Goal: Task Accomplishment & Management: Complete application form

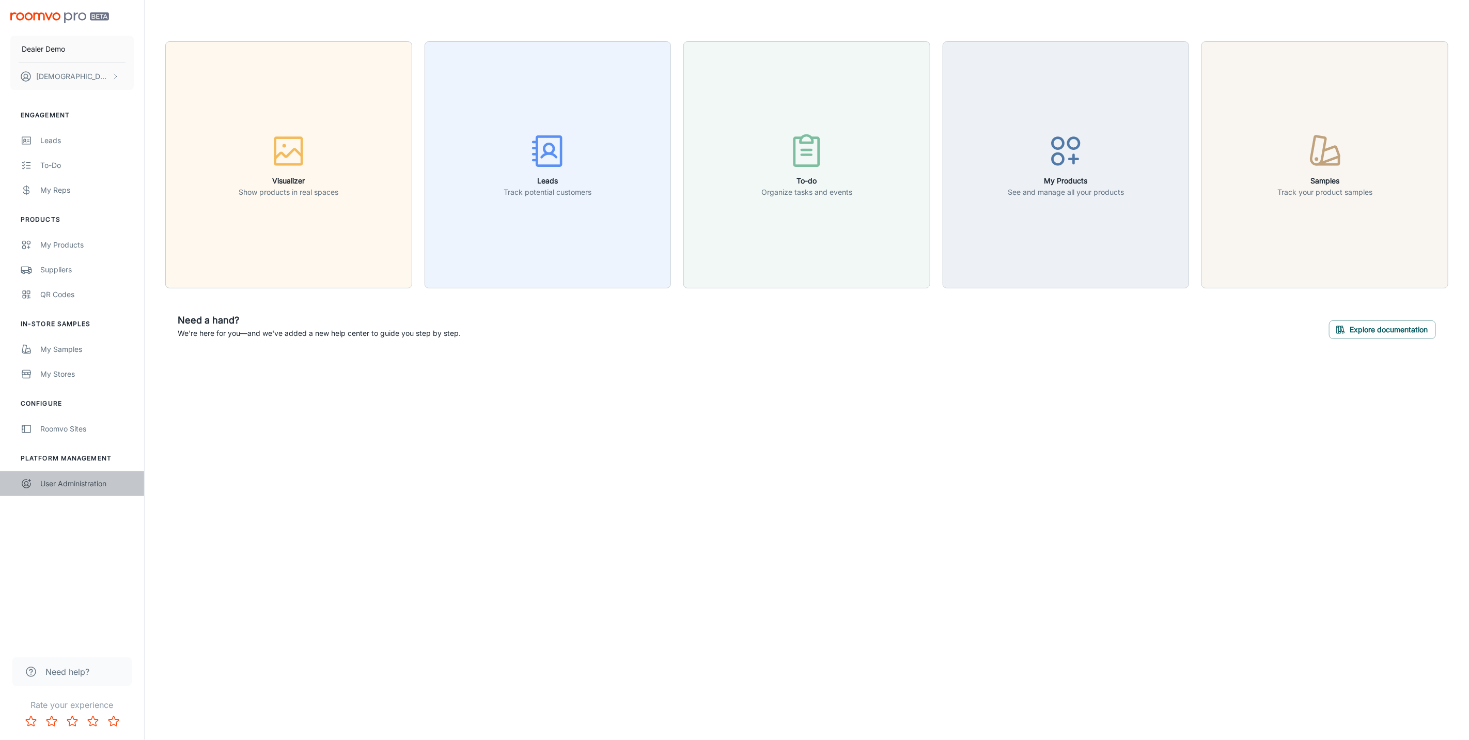
click at [83, 478] on div "User Administration" at bounding box center [86, 483] width 93 height 11
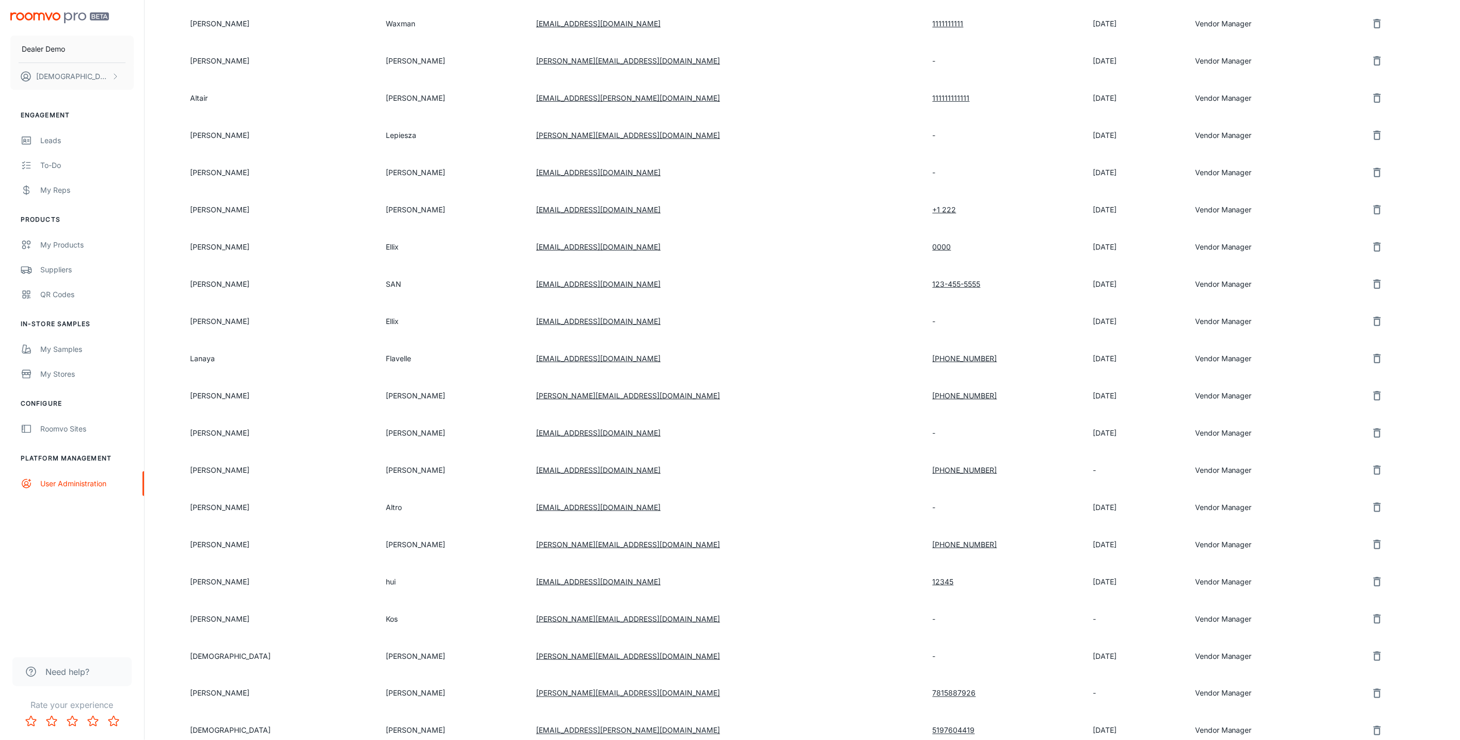
scroll to position [413, 0]
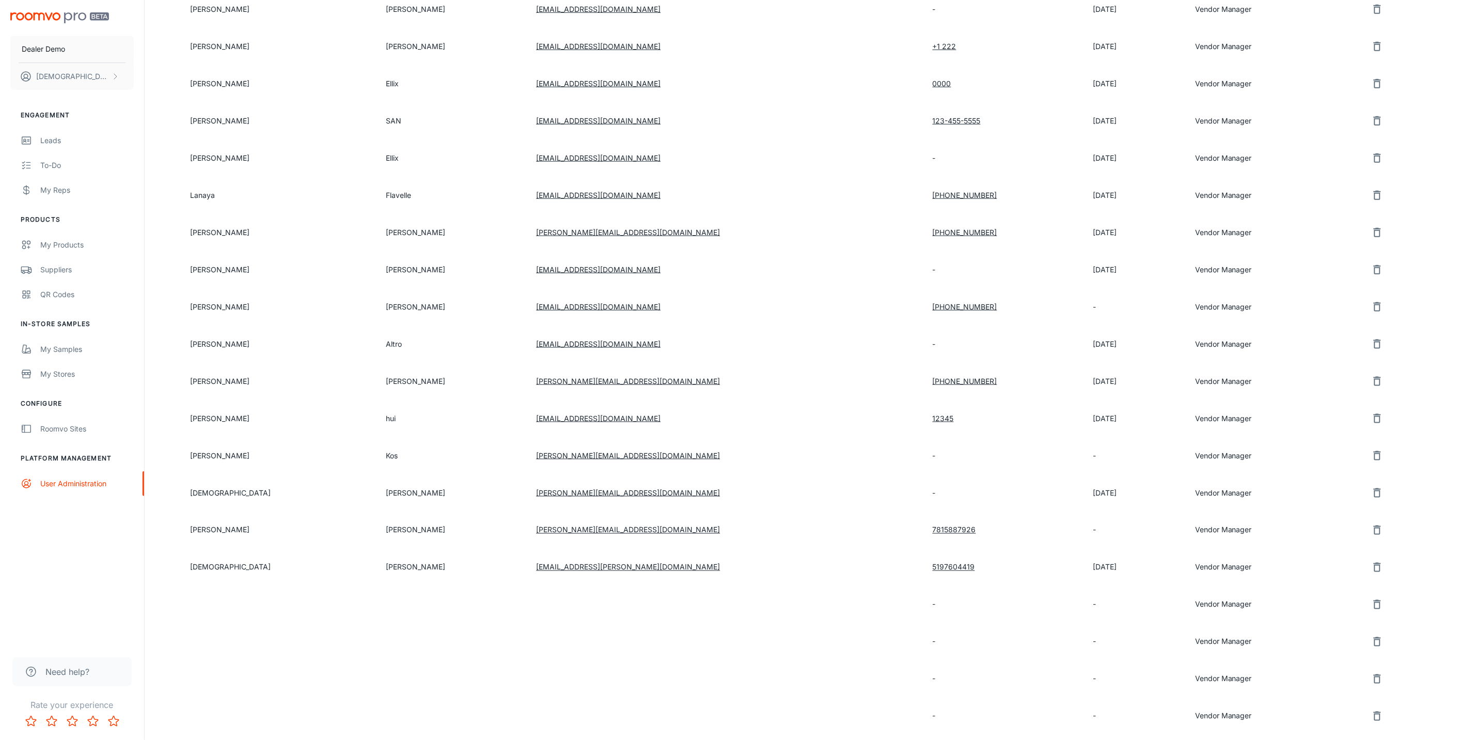
click at [1371, 561] on icon "remove user" at bounding box center [1377, 567] width 12 height 12
click at [1366, 558] on button "Yes" at bounding box center [1365, 567] width 33 height 19
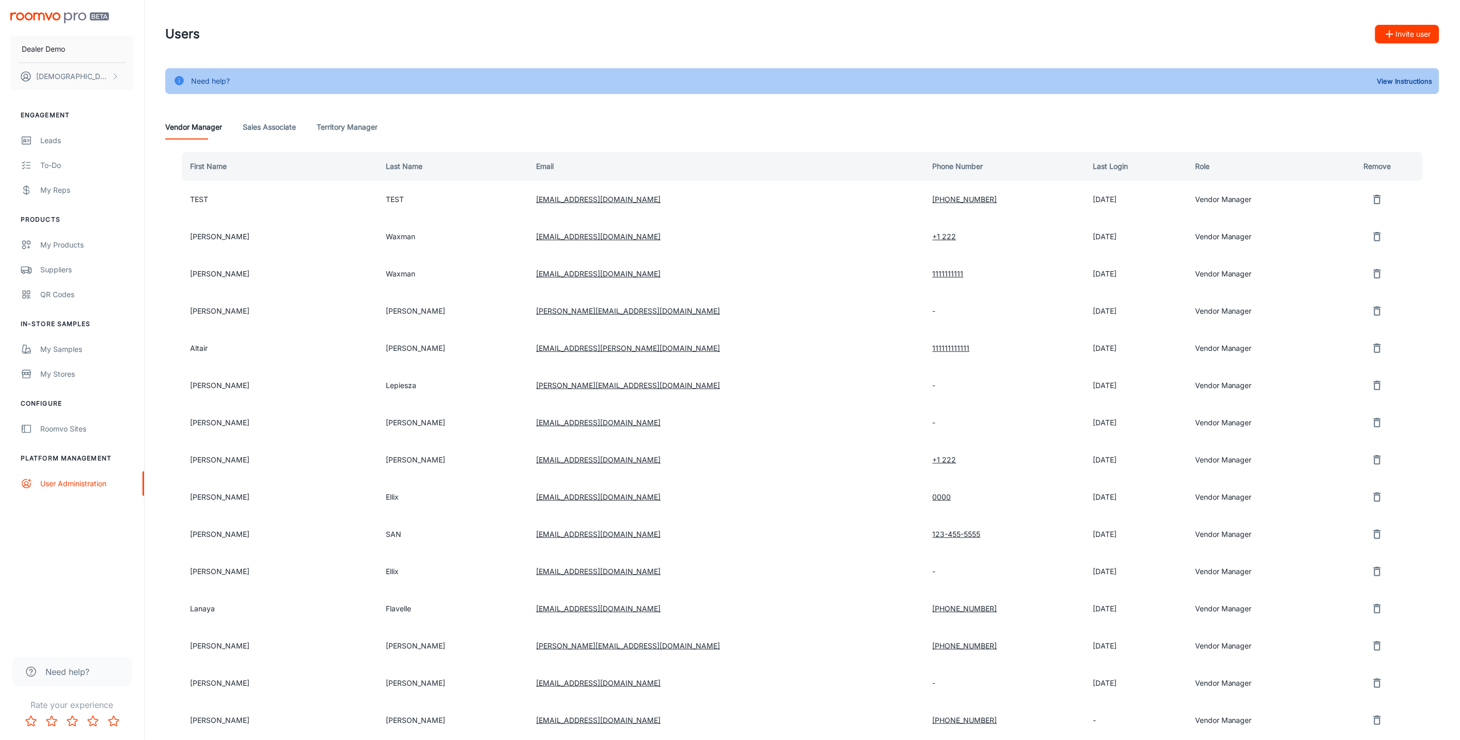
click at [1396, 28] on icon "button" at bounding box center [1390, 34] width 12 height 12
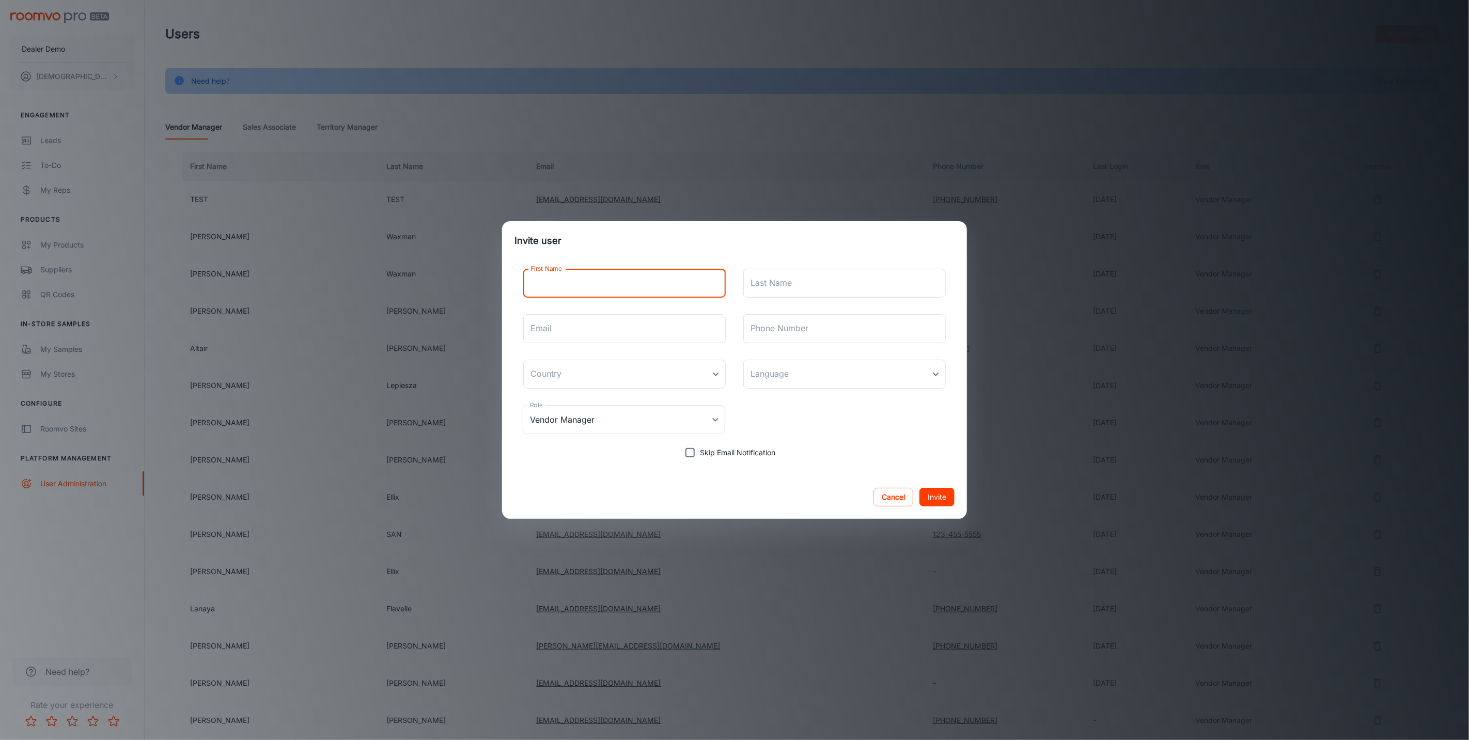
click at [547, 288] on input "First Name" at bounding box center [624, 283] width 202 height 29
type input "[DEMOGRAPHIC_DATA]"
click at [810, 285] on input "Last Name" at bounding box center [844, 283] width 202 height 29
type input "[PERSON_NAME]"
click at [587, 331] on input "Email" at bounding box center [624, 328] width 202 height 29
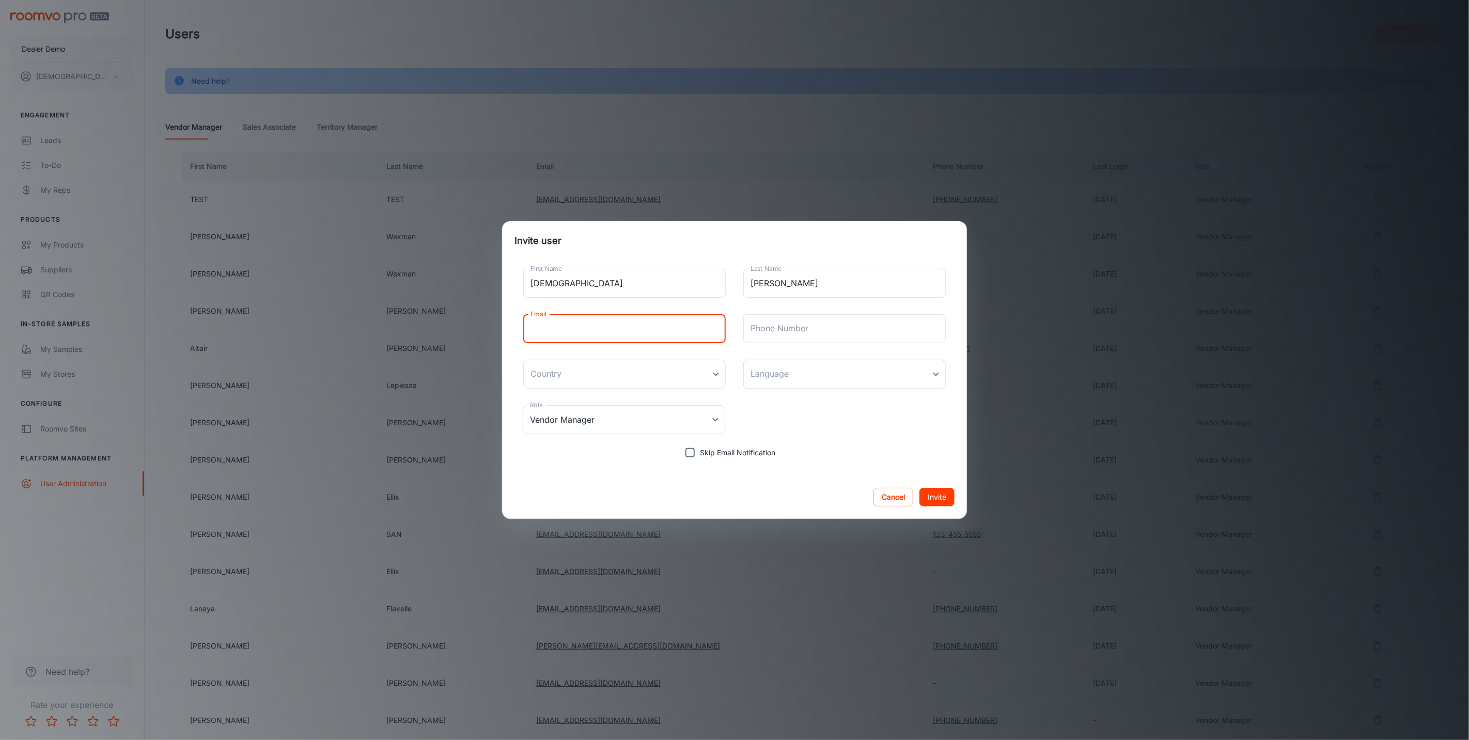
type input "[EMAIL_ADDRESS][PERSON_NAME][DOMAIN_NAME]"
click at [728, 416] on div "Role Vendor Manager Vendor Manager Role" at bounding box center [734, 419] width 440 height 45
click at [720, 415] on body "Dealer Demo [DEMOGRAPHIC_DATA][PERSON_NAME] Engagement Leads To-do My Reps Prod…" at bounding box center [734, 370] width 1469 height 740
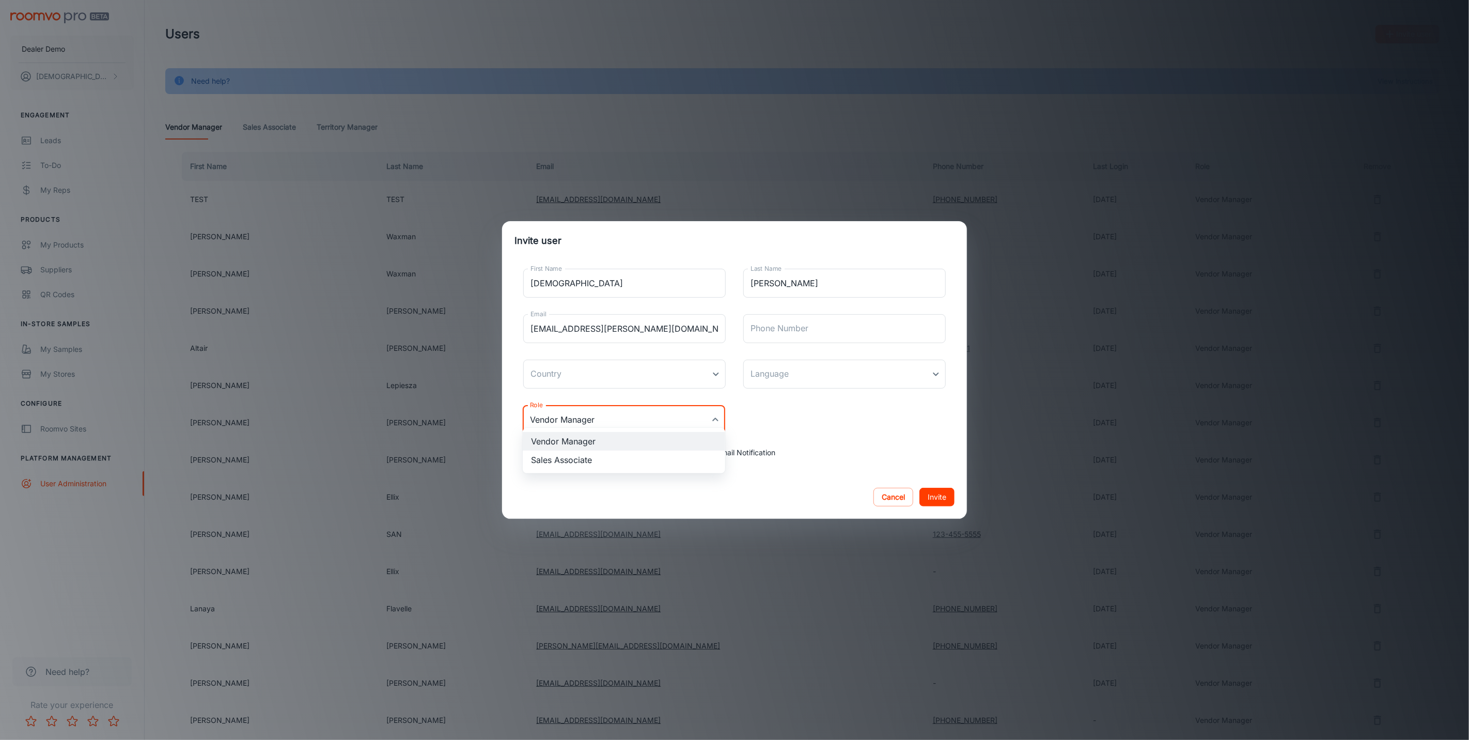
click at [628, 453] on li "Sales Associate" at bounding box center [624, 459] width 202 height 19
type input "Sales Associate"
click at [756, 448] on span "Skip Email Notification" at bounding box center [737, 452] width 75 height 11
click at [700, 448] on input "Skip Email Notification" at bounding box center [690, 452] width 21 height 21
checkbox input "true"
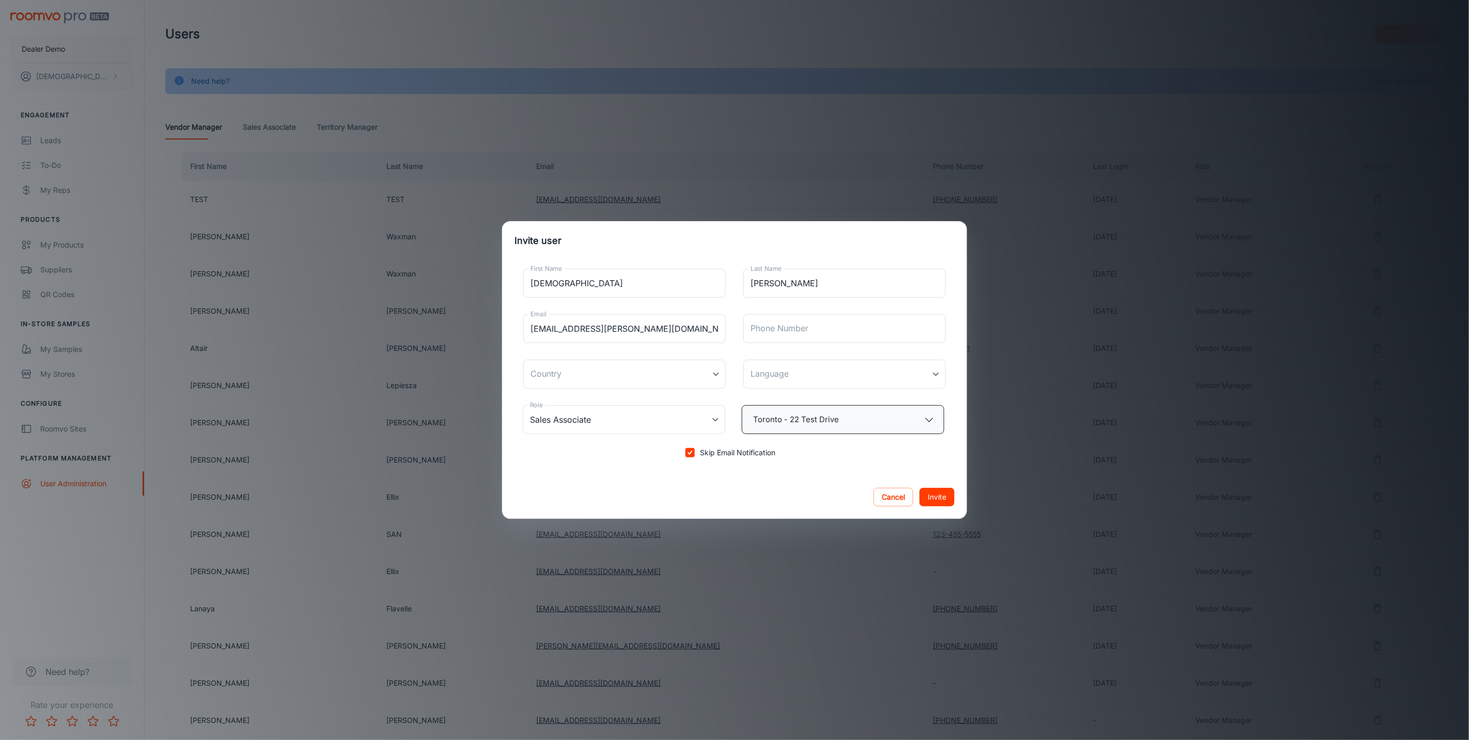
click at [808, 412] on button "Toronto - 22 Test Drive" at bounding box center [843, 419] width 202 height 29
click at [879, 440] on div at bounding box center [734, 370] width 1469 height 740
click at [937, 488] on button "Invite" at bounding box center [936, 497] width 35 height 19
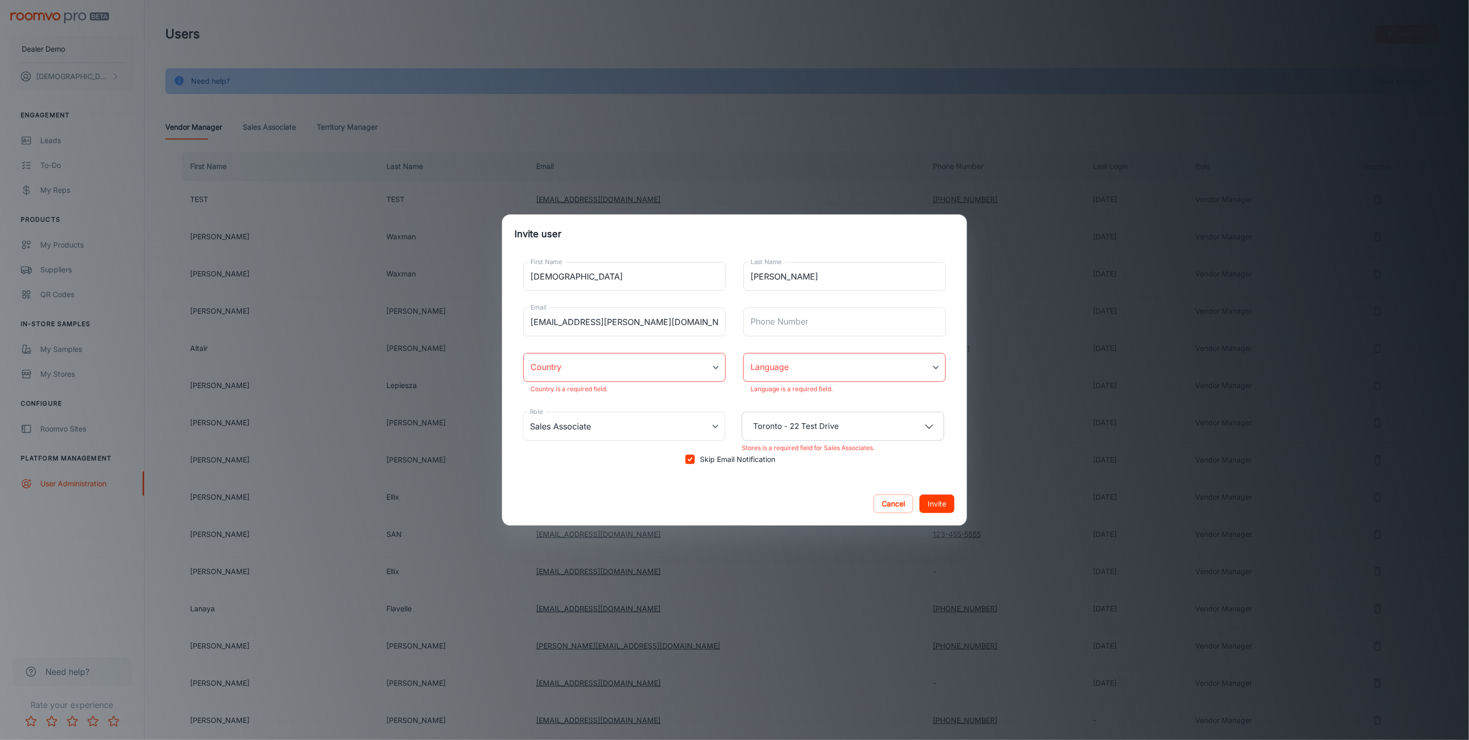
click at [652, 373] on body "Dealer Demo [DEMOGRAPHIC_DATA][PERSON_NAME] Engagement Leads To-do My Reps Prod…" at bounding box center [734, 370] width 1469 height 740
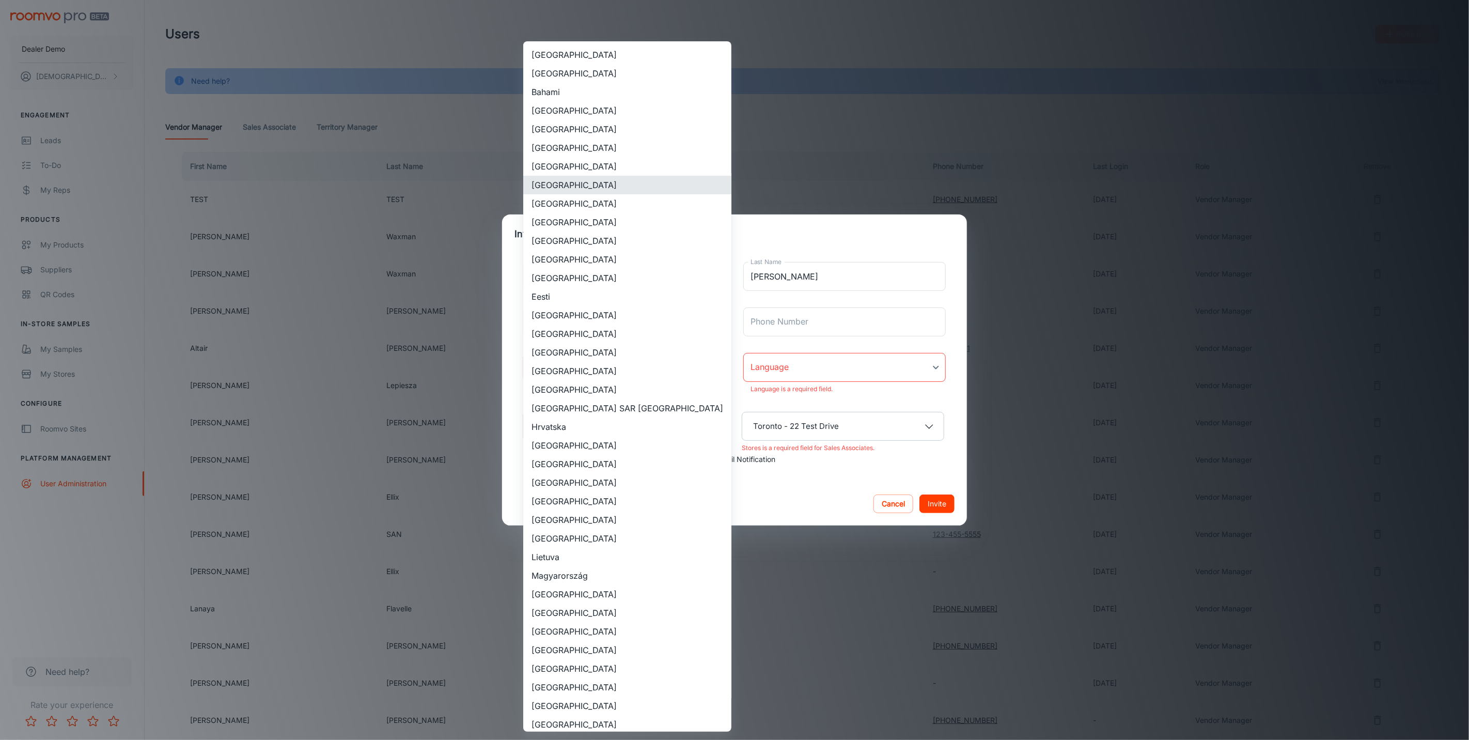
click at [543, 176] on li "[GEOGRAPHIC_DATA]" at bounding box center [627, 185] width 208 height 19
type input "[GEOGRAPHIC_DATA]"
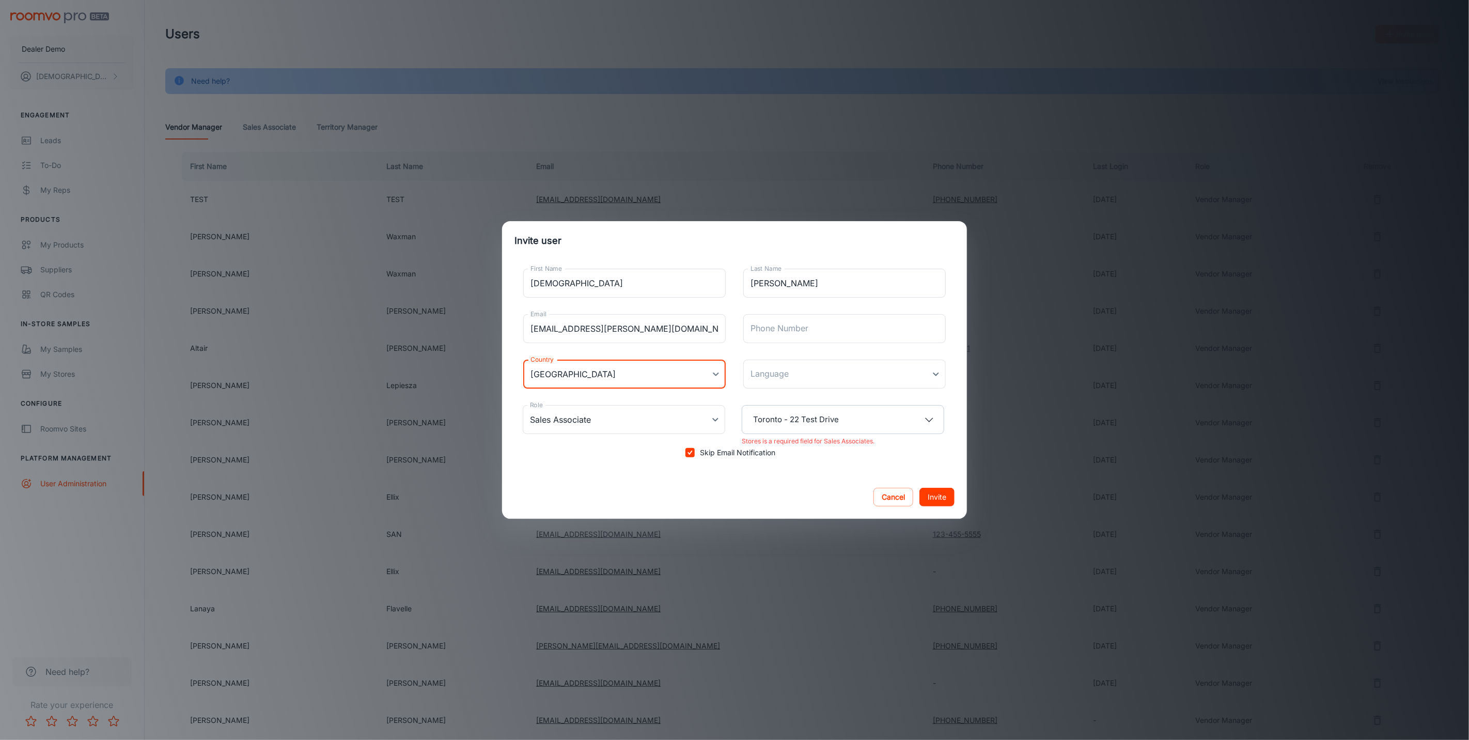
click at [788, 368] on body "Dealer Demo [DEMOGRAPHIC_DATA][PERSON_NAME] Engagement Leads To-do My Reps Prod…" at bounding box center [734, 370] width 1469 height 740
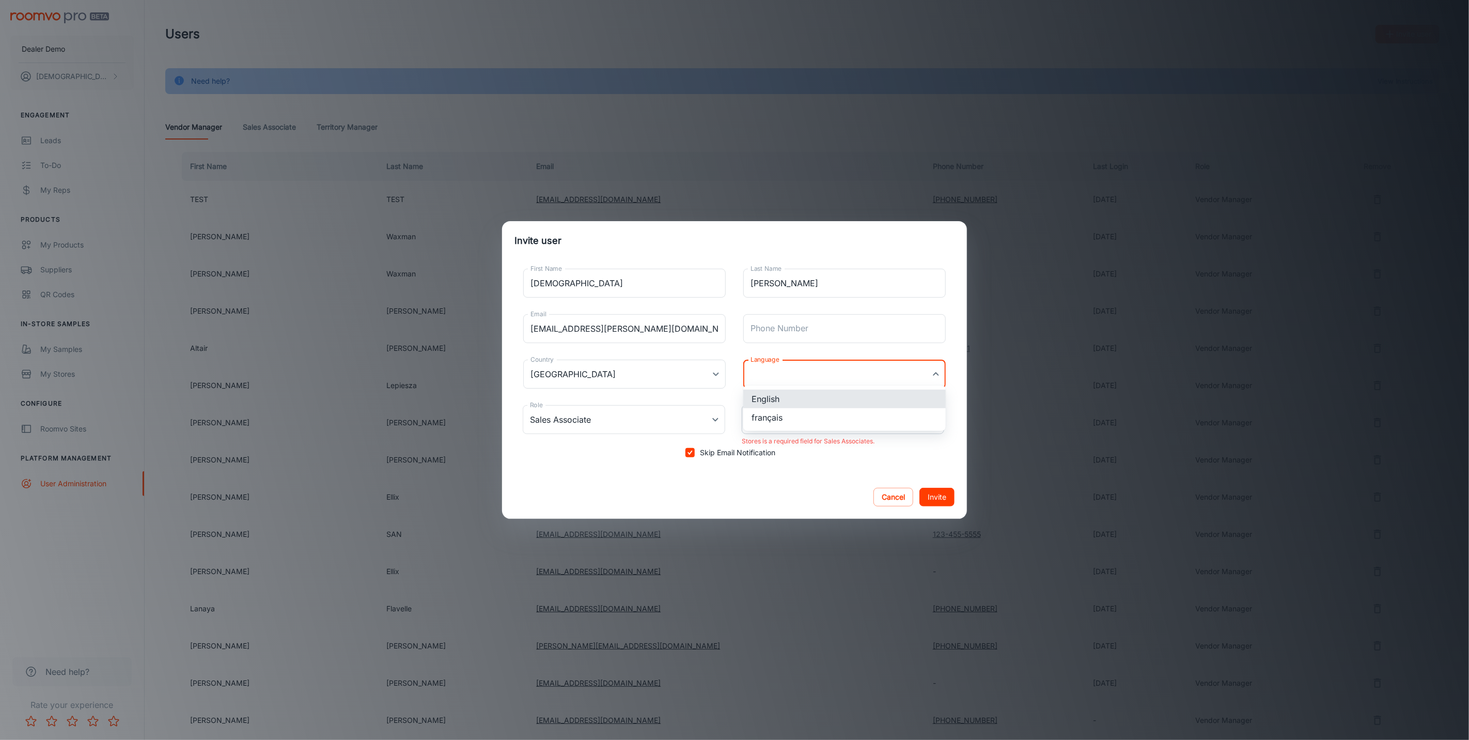
click at [797, 396] on li "English" at bounding box center [844, 398] width 202 height 19
type input "en-ca"
drag, startPoint x: 934, startPoint y: 488, endPoint x: 920, endPoint y: 496, distance: 16.2
click at [934, 488] on button "Invite" at bounding box center [936, 497] width 35 height 19
click at [945, 488] on button "Invite" at bounding box center [936, 497] width 35 height 19
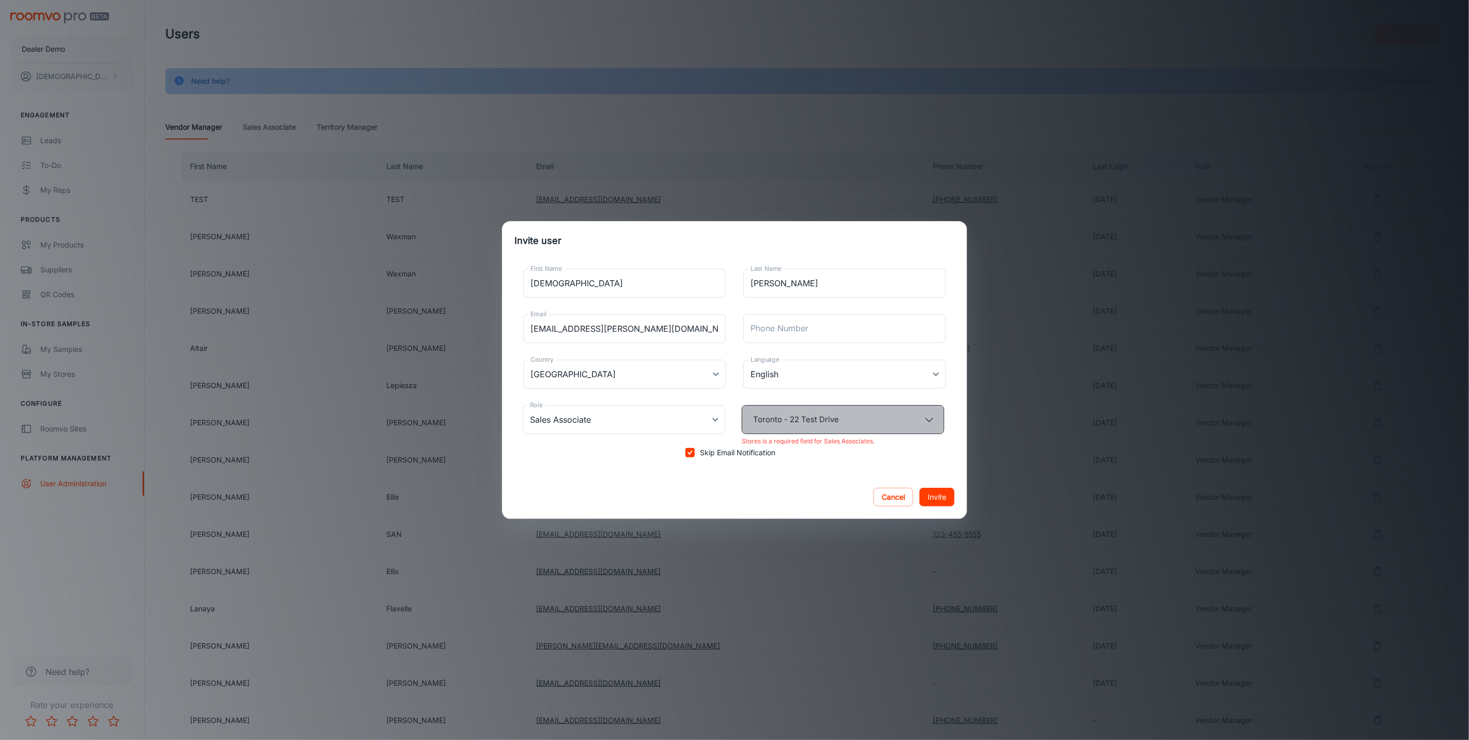
click at [929, 425] on button "Toronto - 22 Test Drive" at bounding box center [843, 419] width 202 height 29
click at [775, 445] on span "Toronto - 22 Test Drive" at bounding box center [814, 442] width 91 height 12
click at [760, 445] on input "Toronto - 22 Test Drive" at bounding box center [752, 442] width 17 height 21
drag, startPoint x: 801, startPoint y: 438, endPoint x: 807, endPoint y: 442, distance: 7.4
click at [802, 438] on span "Toronto - 22 Test Drive" at bounding box center [814, 442] width 91 height 12
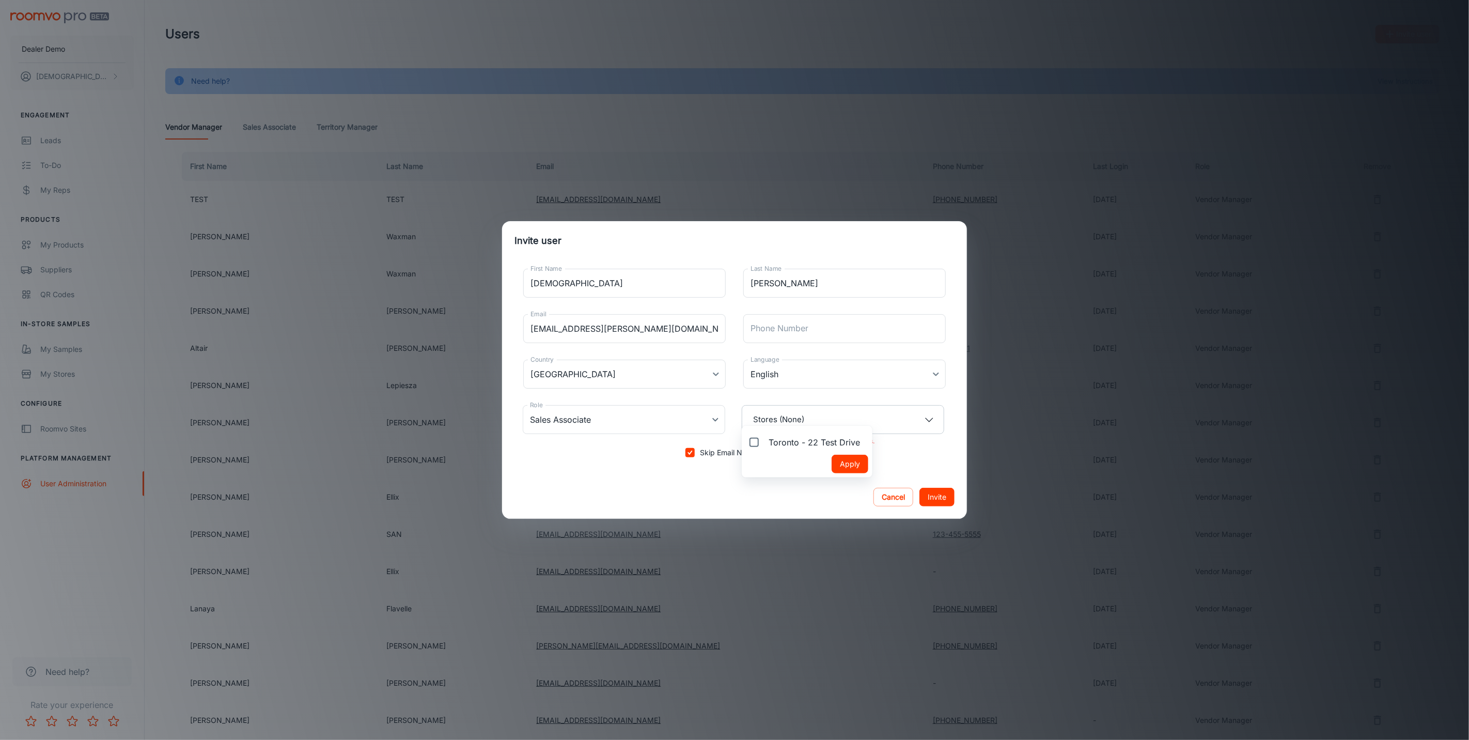
click at [760, 438] on input "Toronto - 22 Test Drive" at bounding box center [752, 442] width 17 height 21
checkbox input "true"
click at [832, 463] on button "Apply" at bounding box center [850, 464] width 37 height 19
click at [932, 488] on button "Invite" at bounding box center [936, 497] width 35 height 19
type input "Vendor Manager"
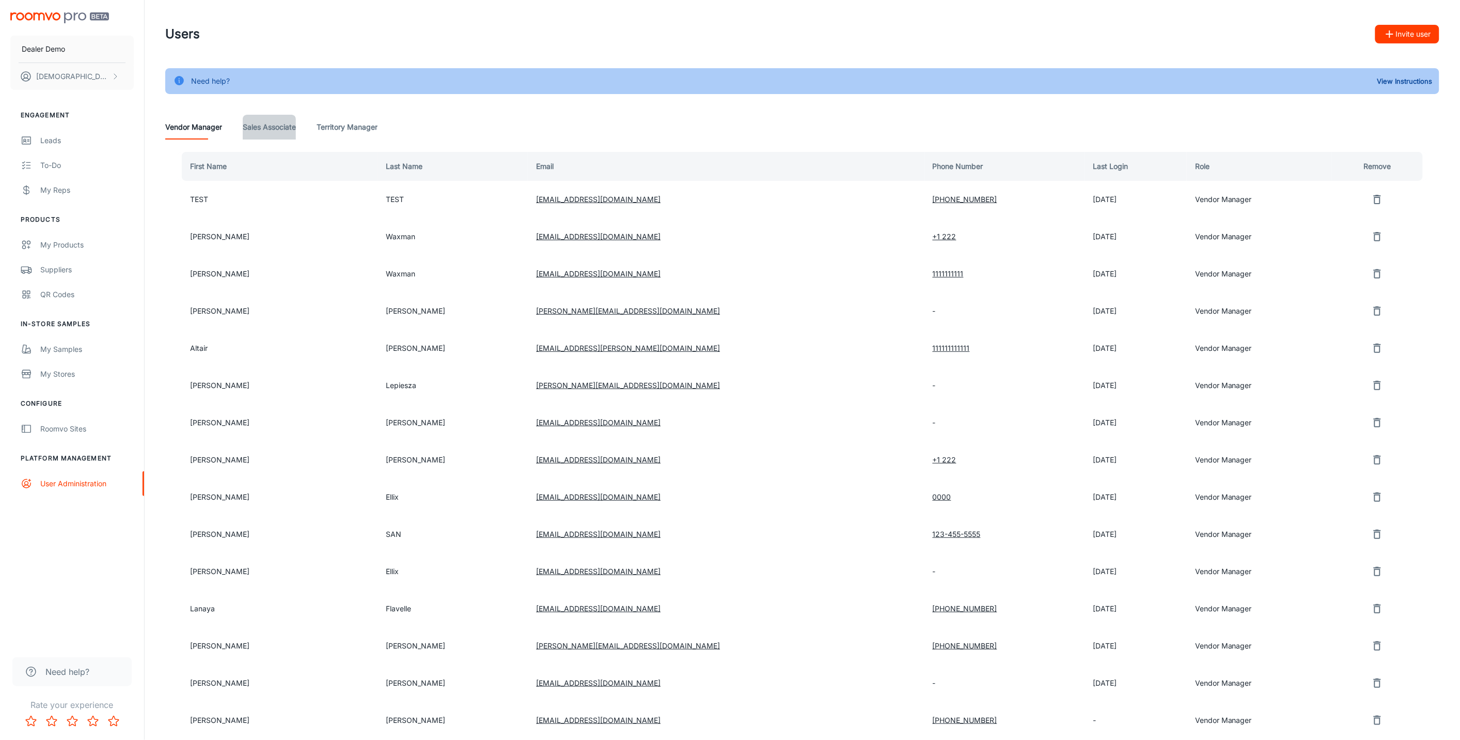
click at [259, 116] on Associate "Sales Associate" at bounding box center [269, 127] width 53 height 25
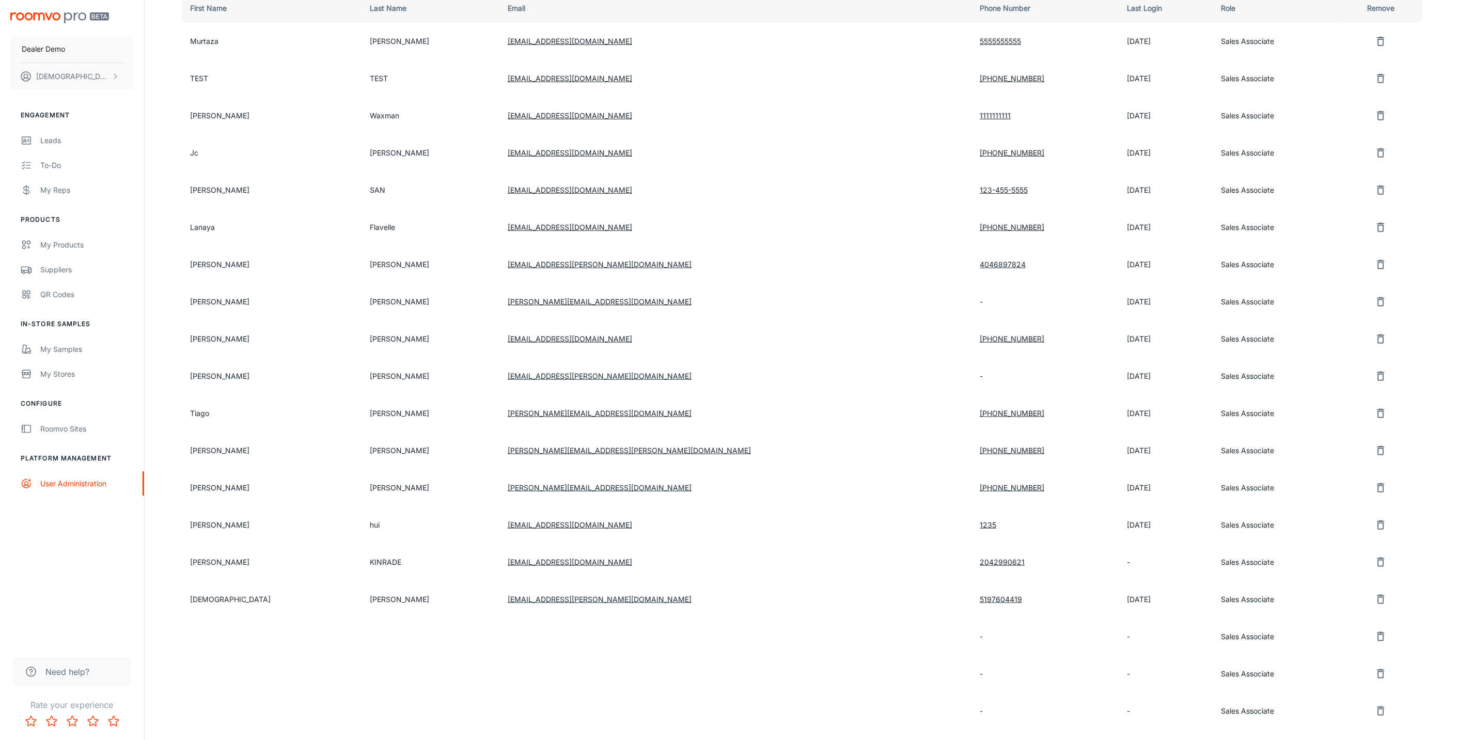
scroll to position [344, 0]
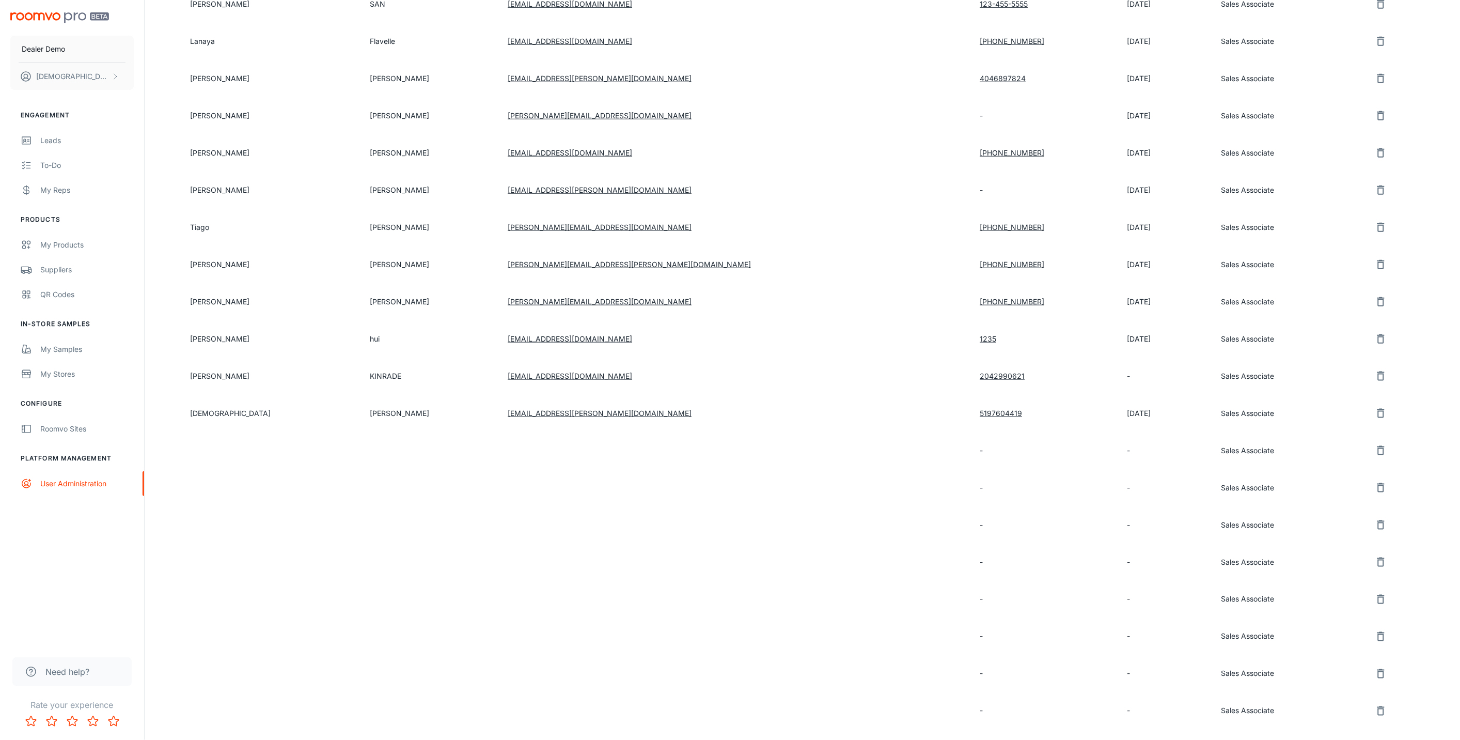
click at [1375, 407] on icon "remove user" at bounding box center [1381, 413] width 12 height 12
click at [1367, 404] on button "Yes" at bounding box center [1365, 413] width 33 height 19
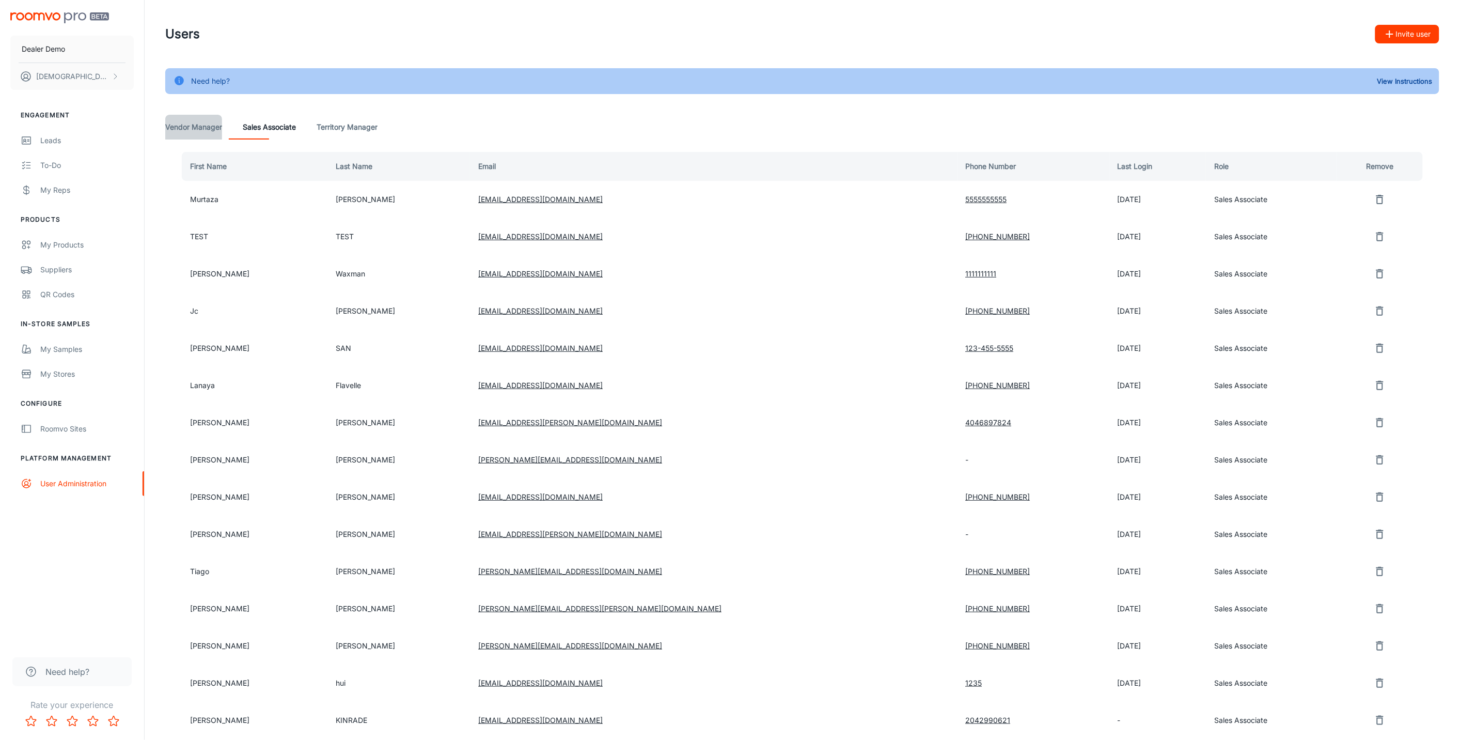
click at [199, 127] on Manager "Vendor Manager" at bounding box center [193, 127] width 57 height 25
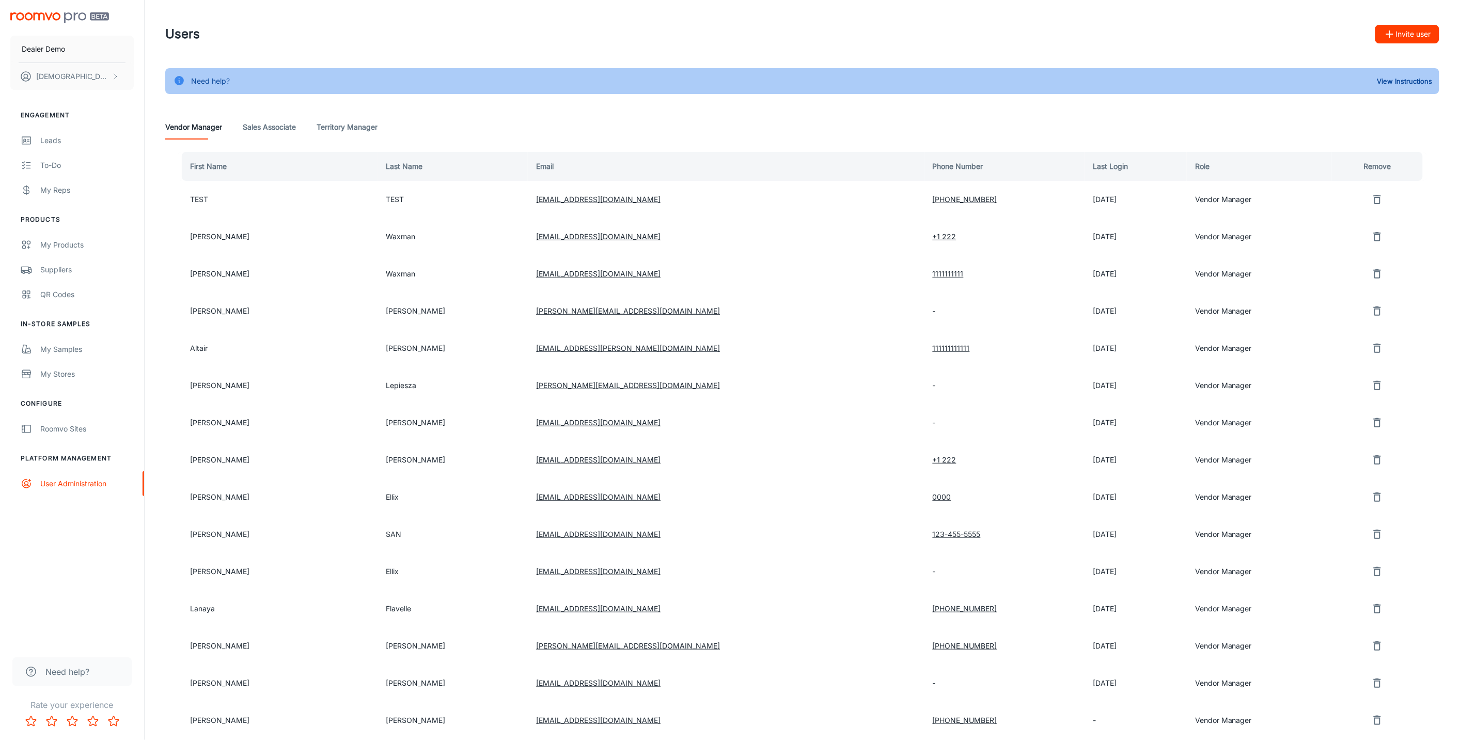
click at [1396, 38] on button "Invite user" at bounding box center [1407, 34] width 64 height 19
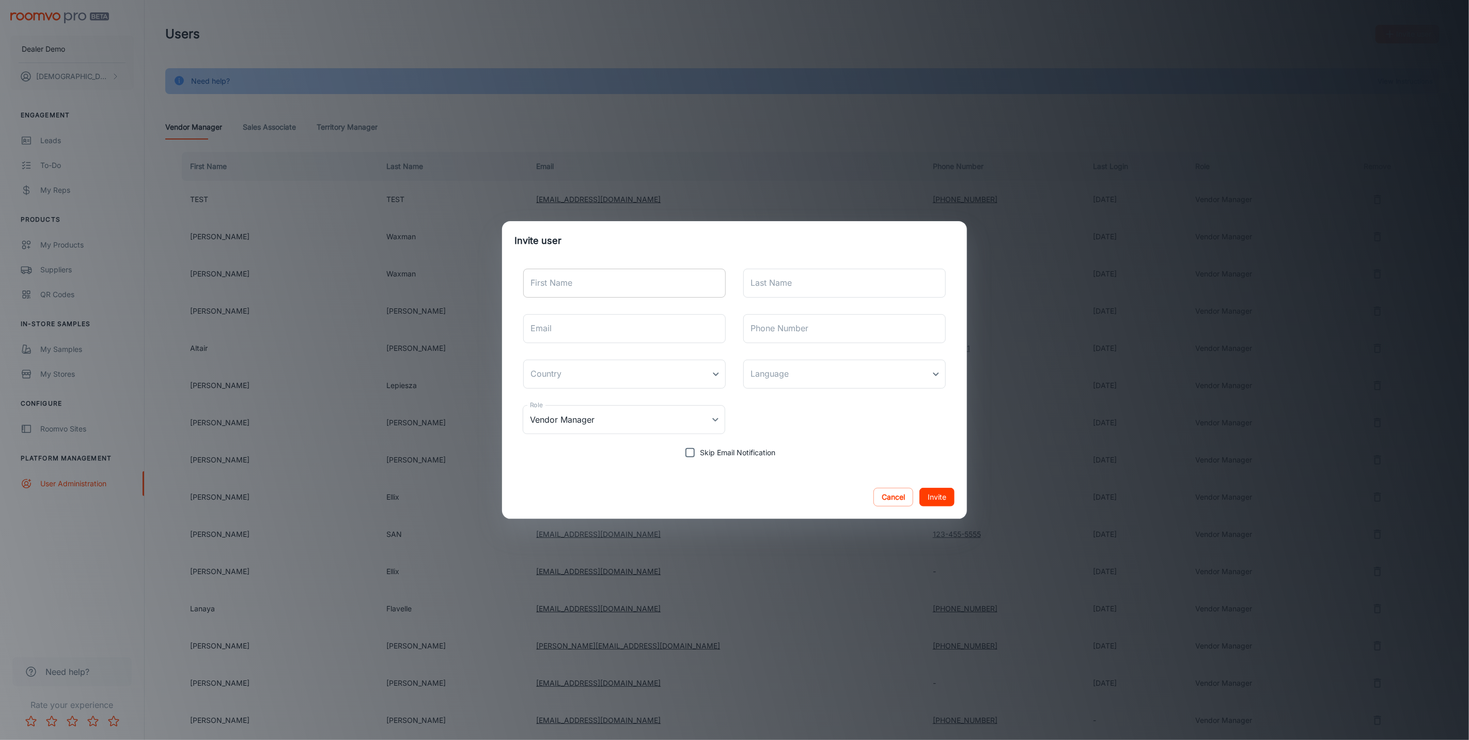
click at [634, 292] on input "First Name" at bounding box center [624, 283] width 202 height 29
type input "fdaf"
click at [632, 290] on input "fdaf" at bounding box center [624, 283] width 202 height 29
click at [632, 291] on input "fdaf" at bounding box center [624, 283] width 202 height 29
click at [632, 289] on input "fdaf" at bounding box center [624, 283] width 202 height 29
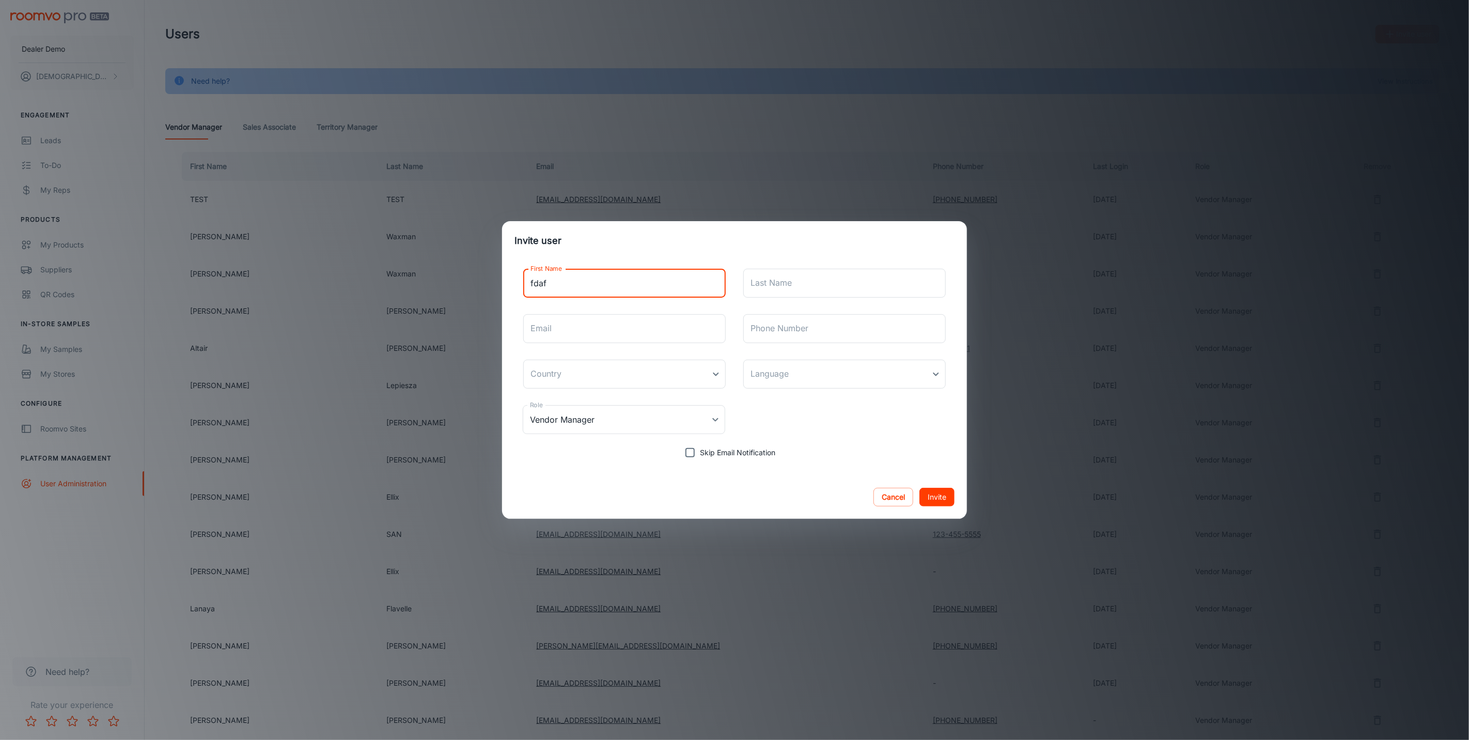
click at [647, 347] on div "First Name fdaf First Name Last Name Last Name Email Email Phone Number Phone N…" at bounding box center [734, 361] width 440 height 202
click at [542, 295] on input "fdaf" at bounding box center [624, 283] width 202 height 29
click at [581, 281] on input "fdaf" at bounding box center [624, 283] width 202 height 29
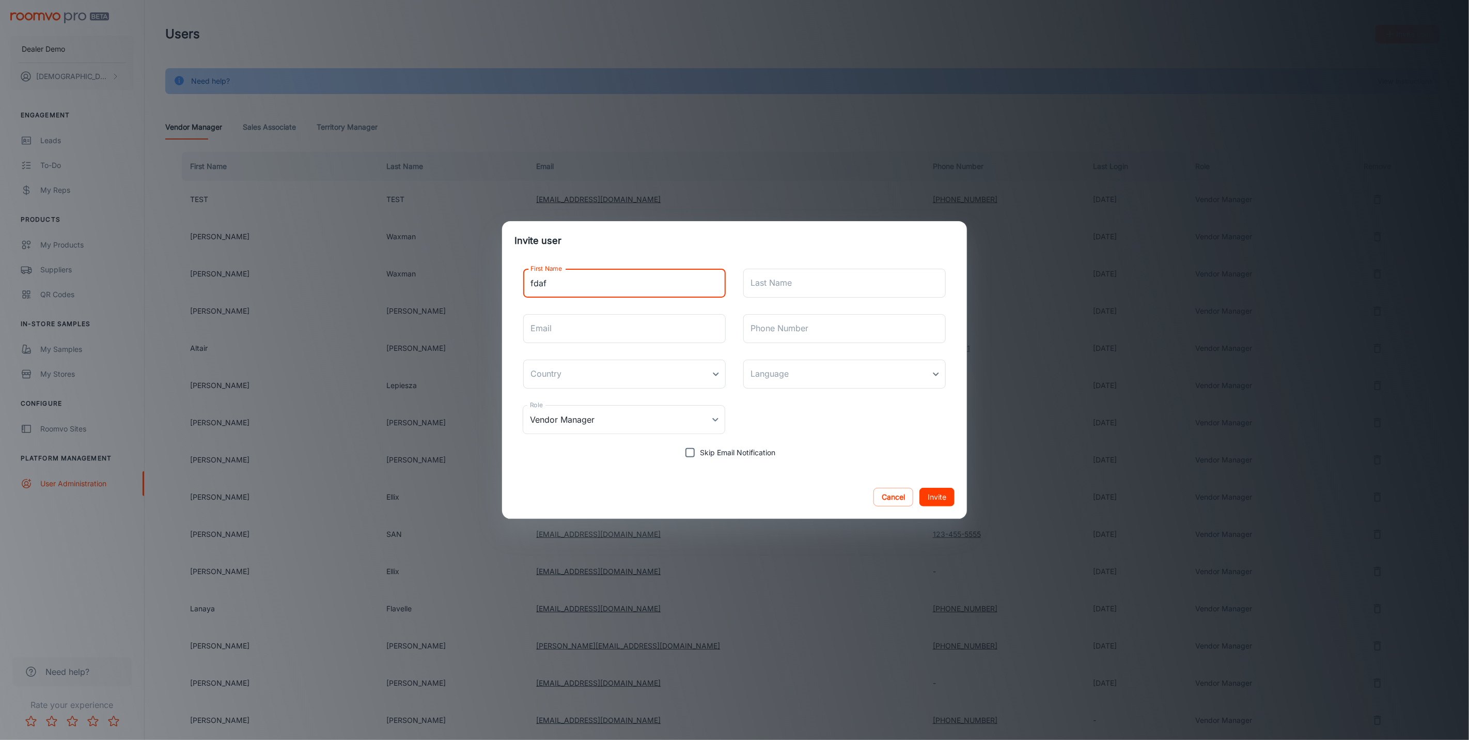
click at [581, 281] on input "fdaf" at bounding box center [624, 283] width 202 height 29
type input "[DEMOGRAPHIC_DATA]"
click at [803, 280] on input "Last Name" at bounding box center [844, 283] width 202 height 29
type input "[PERSON_NAME]"
click at [600, 326] on input "Email" at bounding box center [624, 328] width 202 height 29
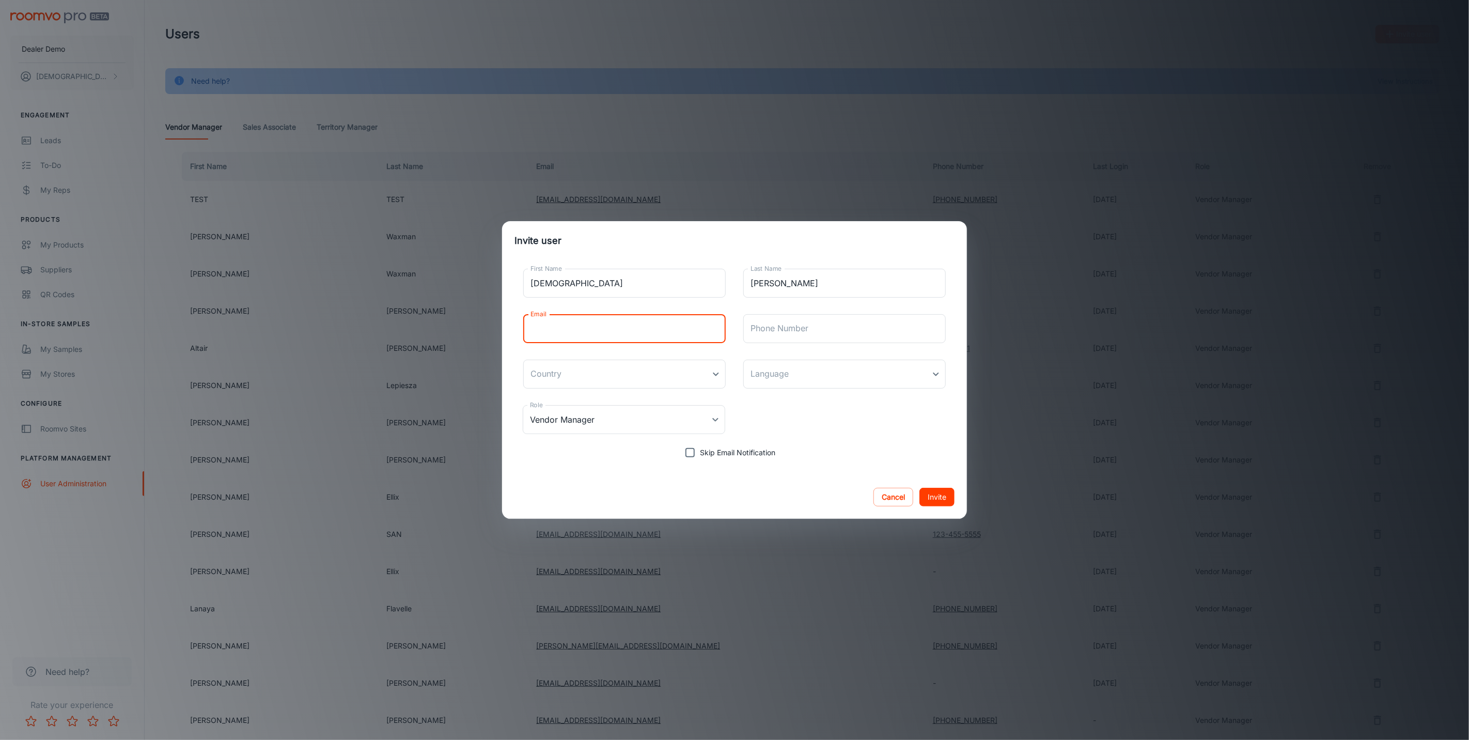
type input "[EMAIL_ADDRESS][PERSON_NAME][DOMAIN_NAME]"
click at [598, 375] on body "Dealer Demo [DEMOGRAPHIC_DATA][PERSON_NAME] Engagement Leads To-do My Reps Prod…" at bounding box center [734, 370] width 1469 height 740
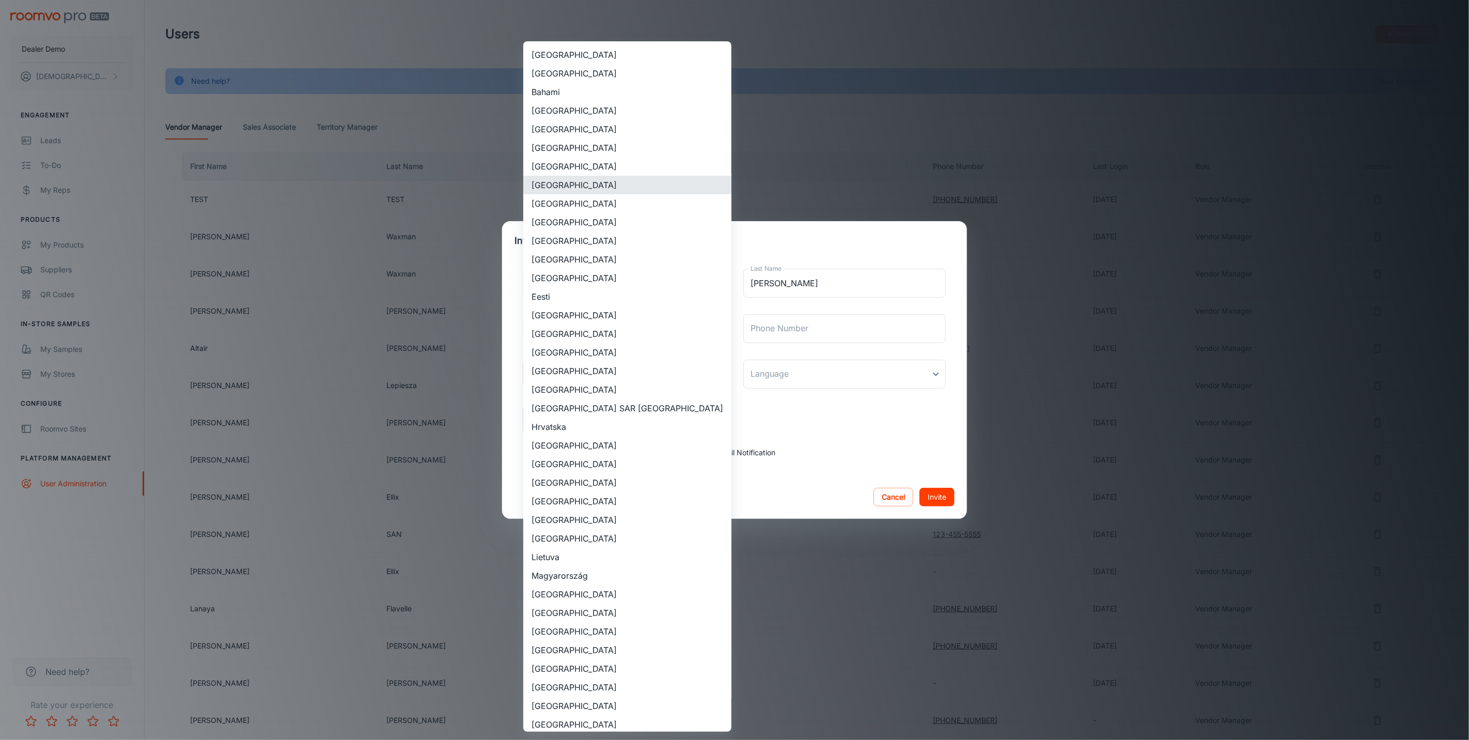
click at [555, 176] on li "[GEOGRAPHIC_DATA]" at bounding box center [627, 185] width 208 height 19
type input "[GEOGRAPHIC_DATA]"
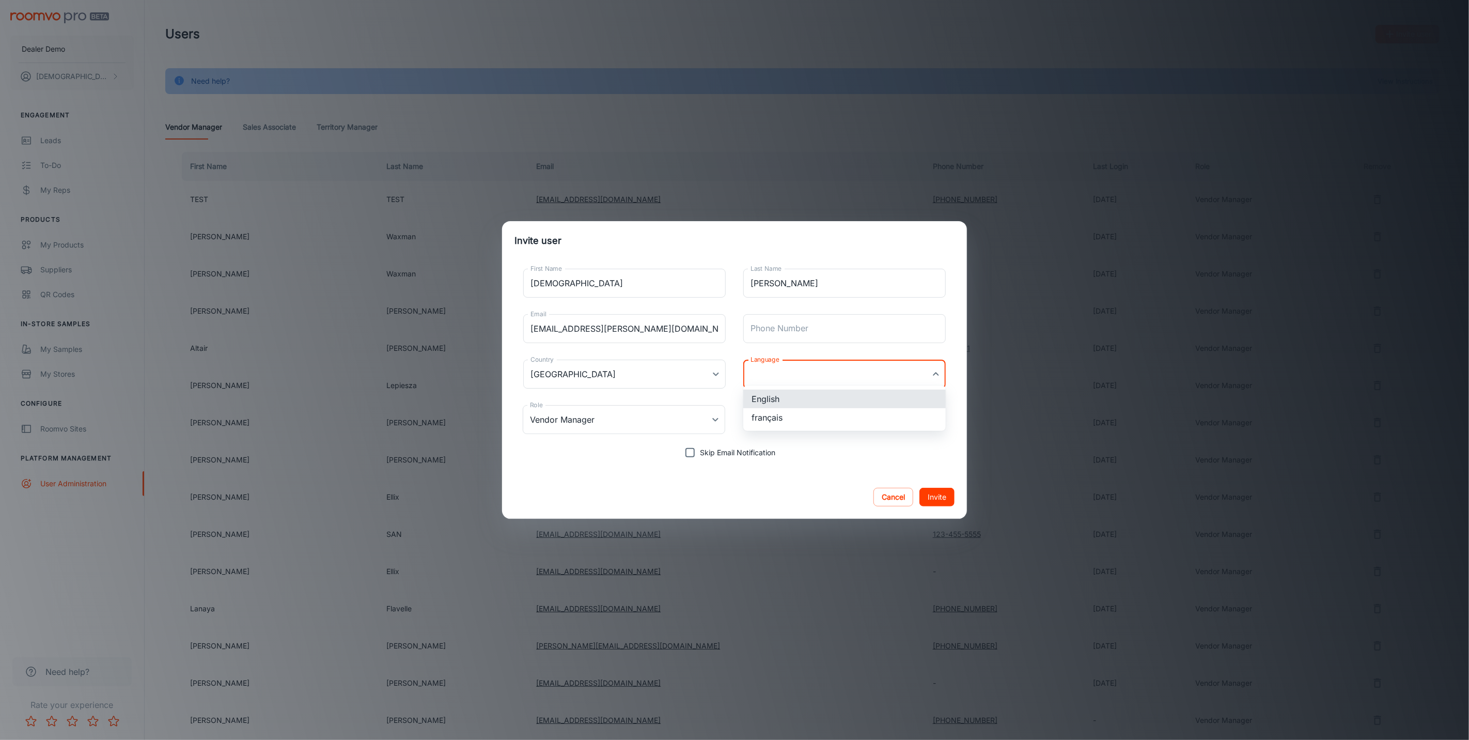
click at [781, 385] on body "Dealer Demo [DEMOGRAPHIC_DATA][PERSON_NAME] Engagement Leads To-do My Reps Prod…" at bounding box center [734, 370] width 1469 height 740
click at [784, 393] on li "English" at bounding box center [844, 398] width 202 height 19
type input "en-ca"
click at [682, 409] on body "Dealer Demo [DEMOGRAPHIC_DATA][PERSON_NAME] Engagement Leads To-do My Reps Prod…" at bounding box center [734, 370] width 1469 height 740
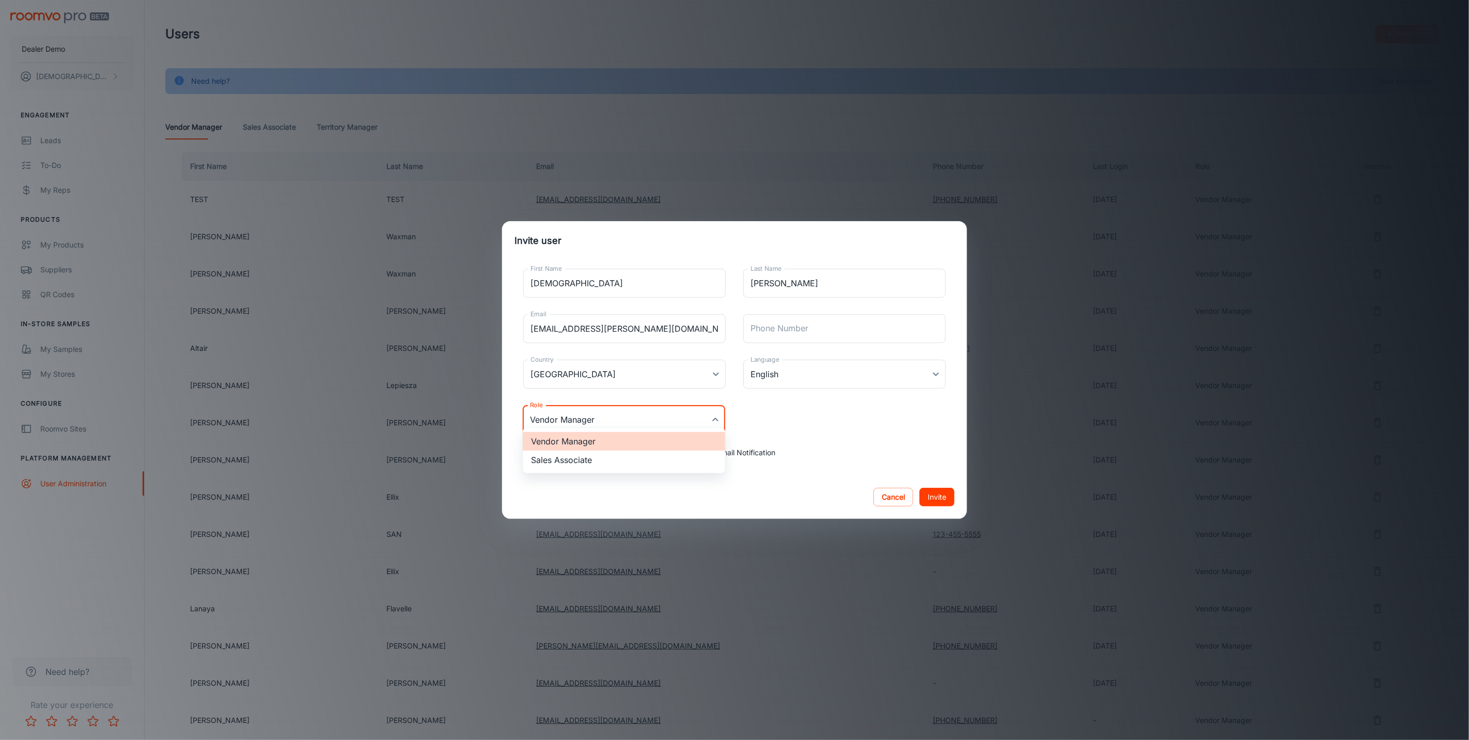
click at [880, 406] on div at bounding box center [734, 370] width 1469 height 740
click at [935, 488] on button "Invite" at bounding box center [936, 497] width 35 height 19
